Goal: Register for event/course

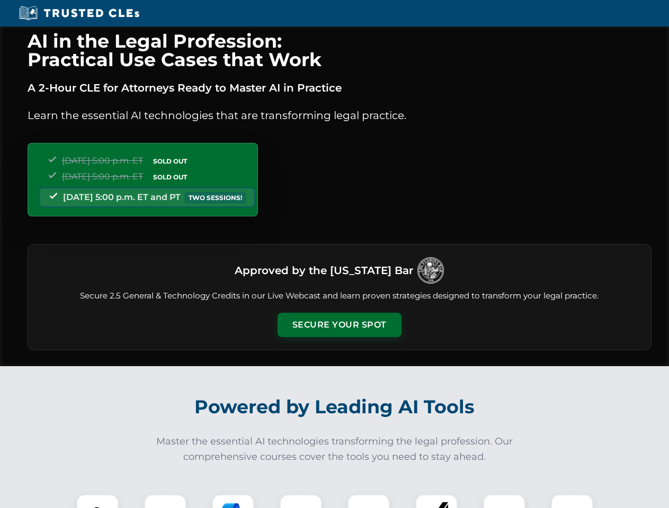
click at [339, 325] on button "Secure Your Spot" at bounding box center [340, 325] width 124 height 24
click at [97, 502] on img at bounding box center [97, 516] width 31 height 31
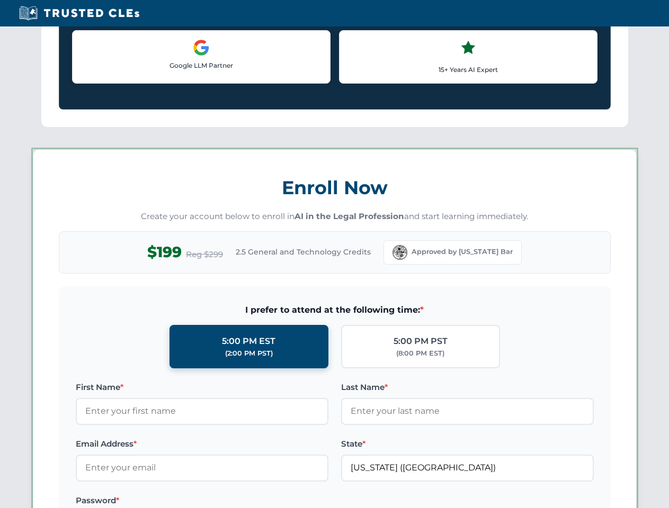
click at [233, 502] on label "Password *" at bounding box center [202, 501] width 253 height 13
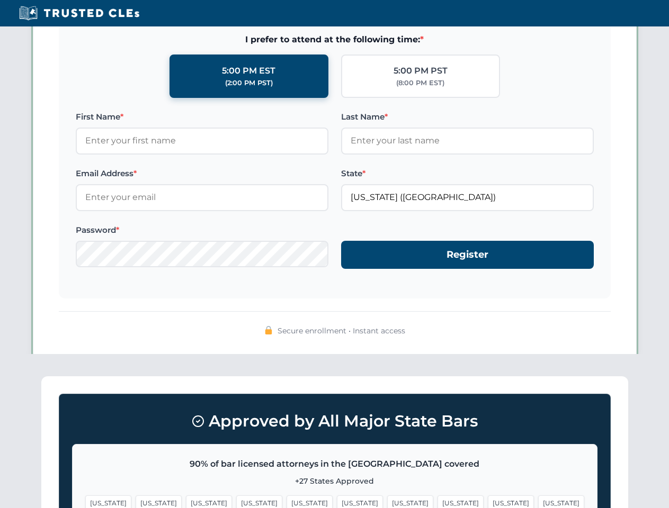
click at [488, 502] on span "[US_STATE]" at bounding box center [511, 503] width 46 height 15
